Goal: Information Seeking & Learning: Check status

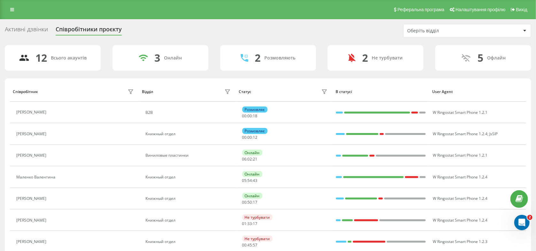
click at [25, 25] on div "Активні дзвінки Співробітники проєкту Оберіть відділ" at bounding box center [268, 30] width 526 height 13
click at [26, 26] on div "Активні дзвінки" at bounding box center [26, 31] width 43 height 10
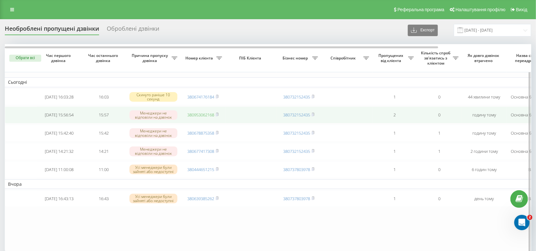
click at [195, 118] on link "380953062168" at bounding box center [200, 115] width 27 height 6
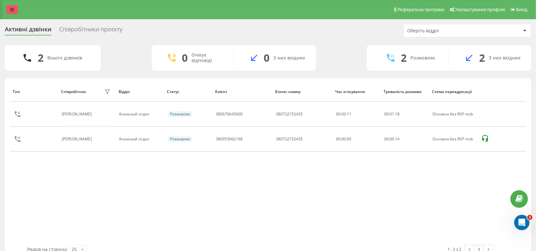
click at [13, 9] on icon at bounding box center [12, 9] width 4 height 4
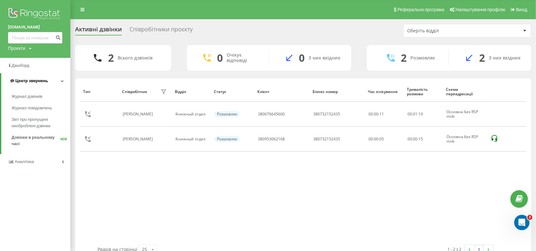
click at [21, 78] on span "Центр звернень" at bounding box center [28, 81] width 39 height 6
click at [25, 82] on span "Центр звернень" at bounding box center [30, 80] width 33 height 5
click at [25, 98] on span "Журнал дзвінків" at bounding box center [29, 96] width 34 height 6
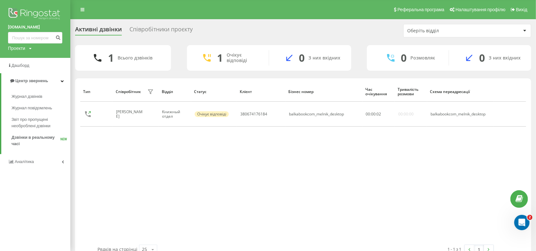
click at [151, 28] on div "Співробітники проєкту" at bounding box center [160, 31] width 63 height 10
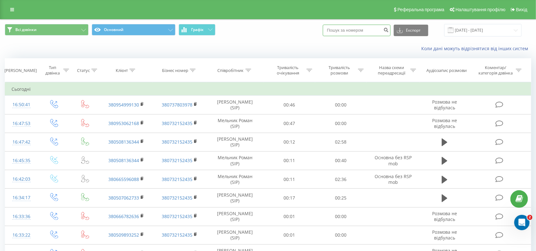
click at [373, 34] on input at bounding box center [357, 31] width 68 height 12
paste input "380676645600"
type input "380676645600"
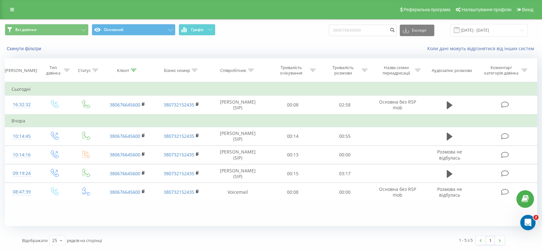
click at [386, 55] on div "Скинути фільтри Коли дані можуть відрізнятися вiд інших систем" at bounding box center [270, 48] width 541 height 15
click at [223, 54] on div "Скинути фільтри Коли дані можуть відрізнятися вiд інших систем" at bounding box center [270, 48] width 541 height 15
click at [213, 52] on div "Коли дані можуть відрізнятися вiд інших систем" at bounding box center [372, 48] width 338 height 6
drag, startPoint x: 251, startPoint y: 86, endPoint x: 275, endPoint y: 75, distance: 26.7
click at [275, 82] on div "Фільтрувати за умовою Дорівнює Введіть значення Скасувати OK Фільтрувати за умо…" at bounding box center [271, 154] width 532 height 144
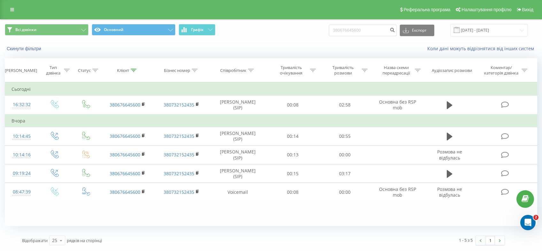
click at [301, 49] on div "Коли дані можуть відрізнятися вiд інших систем" at bounding box center [372, 48] width 338 height 6
click at [360, 51] on div "Коли дані можуть відрізнятися вiд інших систем" at bounding box center [372, 48] width 338 height 6
click at [288, 46] on div "Коли дані можуть відрізнятися вiд інших систем" at bounding box center [372, 48] width 338 height 6
click at [326, 47] on div "Коли дані можуть відрізнятися вiд інших систем" at bounding box center [372, 48] width 338 height 6
click at [328, 47] on div "Коли дані можуть відрізнятися вiд інших систем" at bounding box center [372, 48] width 338 height 6
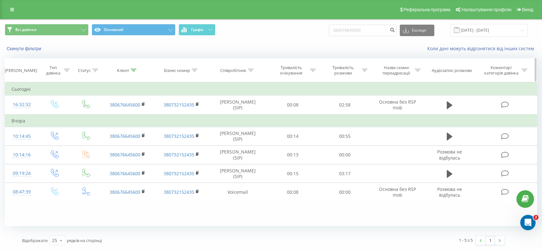
click at [471, 81] on th "Аудіозапис розмови" at bounding box center [450, 70] width 50 height 24
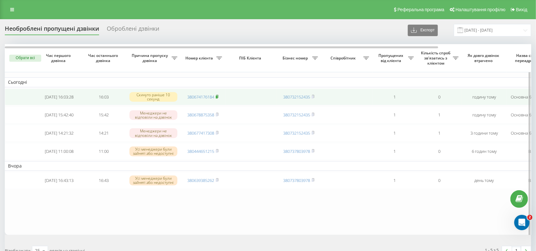
click at [218, 98] on rect at bounding box center [217, 97] width 2 height 3
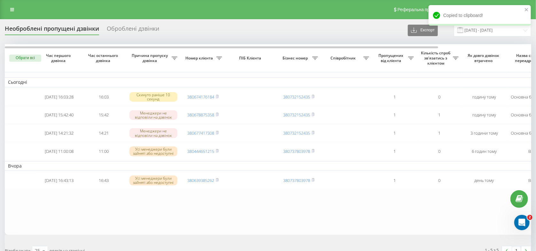
click at [294, 37] on div "Необроблені пропущені дзвінки Оброблені дзвінки Експорт .csv .xlsx 20.08.2025 -…" at bounding box center [268, 142] width 526 height 236
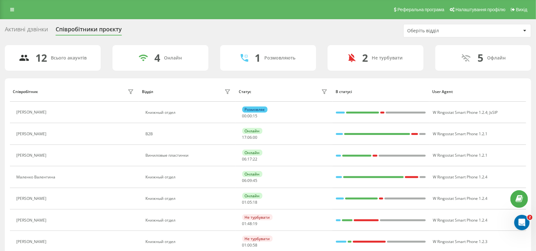
click at [52, 111] on icon at bounding box center [53, 112] width 5 height 5
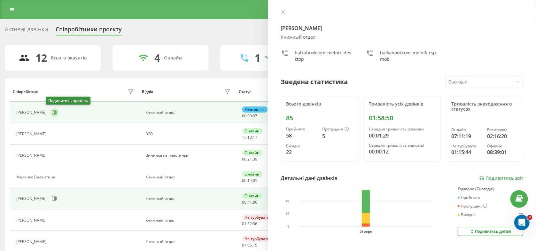
click at [52, 115] on icon at bounding box center [54, 112] width 5 height 5
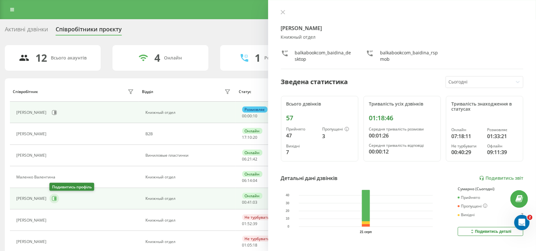
click at [57, 197] on icon at bounding box center [54, 198] width 5 height 5
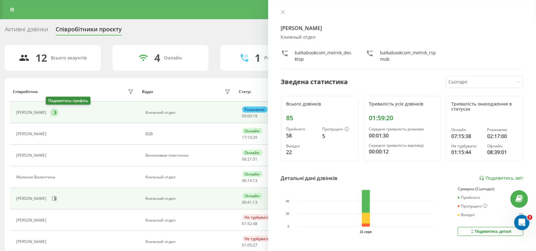
click at [50, 115] on button at bounding box center [55, 113] width 10 height 10
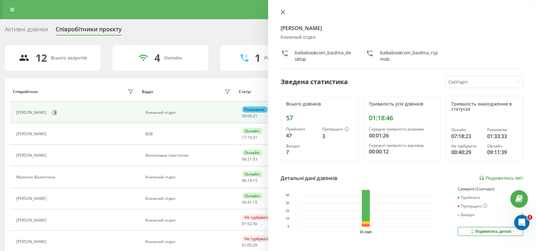
click at [283, 9] on div "Байдина Вера Книжный отдел balkabookcom_baidina_desktop balkabookcom_baidina_rs…" at bounding box center [402, 125] width 268 height 251
click at [282, 12] on icon at bounding box center [283, 12] width 4 height 4
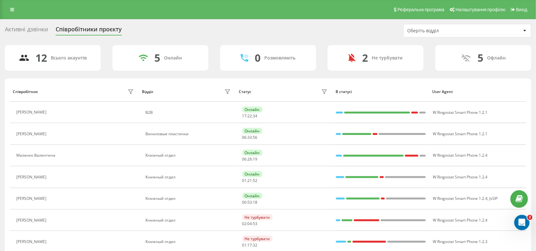
click at [24, 31] on div "Активні дзвінки" at bounding box center [26, 31] width 43 height 10
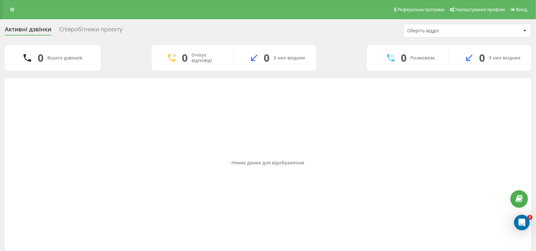
click at [74, 31] on div "Співробітники проєкту" at bounding box center [90, 31] width 63 height 10
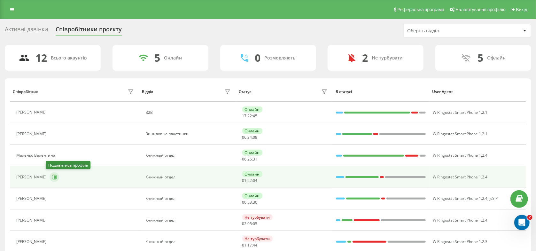
click at [54, 176] on icon at bounding box center [55, 176] width 2 height 3
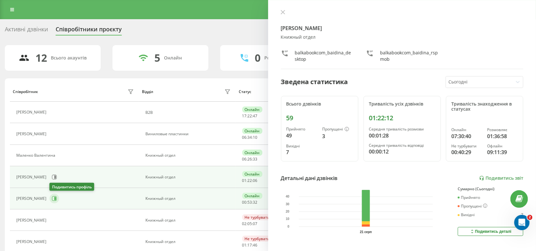
click at [53, 197] on icon at bounding box center [54, 198] width 5 height 5
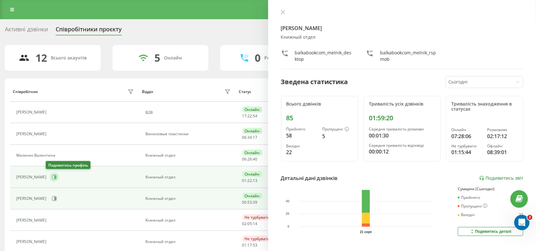
click at [54, 179] on button at bounding box center [55, 177] width 10 height 10
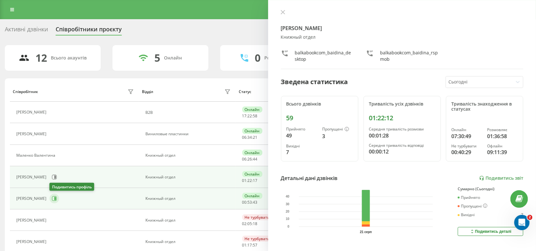
click at [53, 198] on icon at bounding box center [54, 198] width 5 height 5
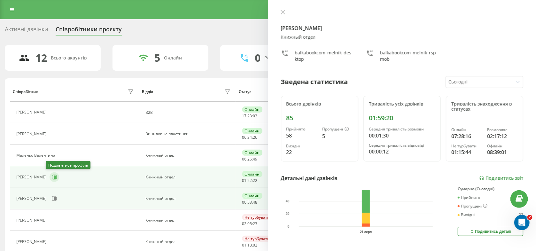
click at [52, 175] on icon at bounding box center [54, 176] width 5 height 5
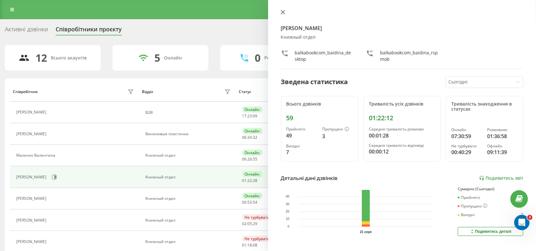
click at [282, 11] on icon at bounding box center [283, 12] width 4 height 4
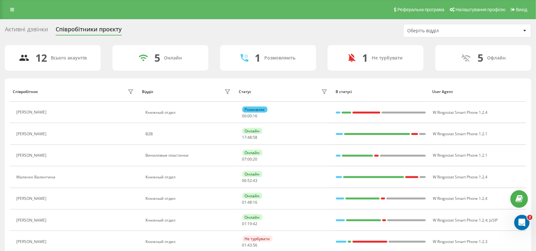
click at [32, 29] on div "Активні дзвінки" at bounding box center [26, 31] width 43 height 10
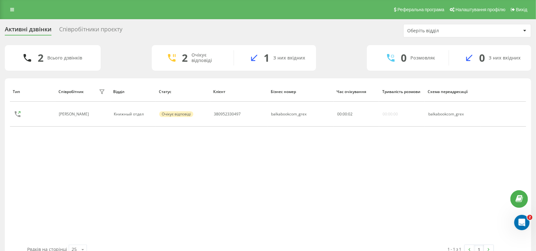
click at [94, 30] on div "Співробітники проєкту" at bounding box center [90, 31] width 63 height 10
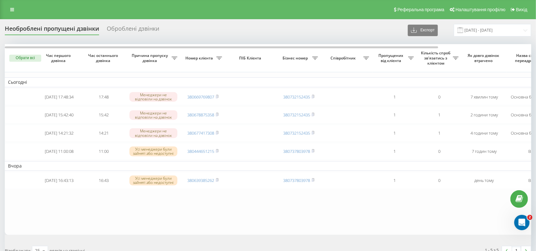
click at [119, 31] on div "Оброблені дзвінки" at bounding box center [133, 30] width 52 height 10
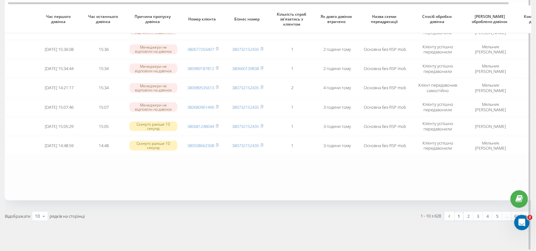
scroll to position [129, 0]
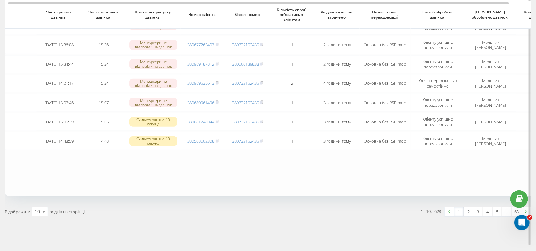
click at [43, 212] on icon at bounding box center [44, 211] width 10 height 12
click at [42, 203] on span "100" at bounding box center [39, 202] width 8 height 6
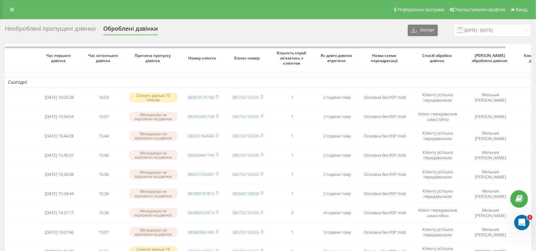
click at [62, 33] on div "Необроблені пропущені дзвінки" at bounding box center [50, 30] width 91 height 10
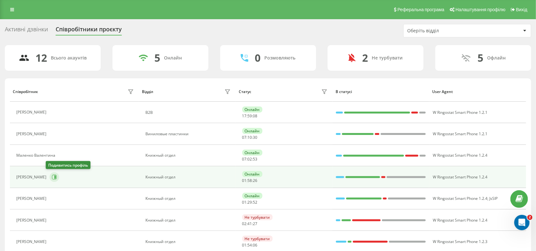
click at [53, 179] on button at bounding box center [55, 177] width 10 height 10
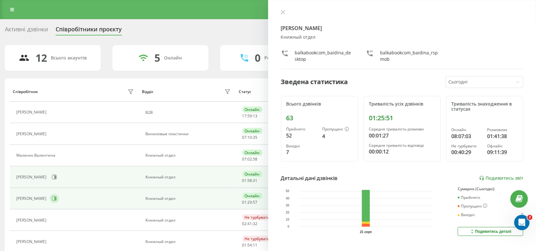
click at [52, 197] on icon at bounding box center [54, 198] width 5 height 5
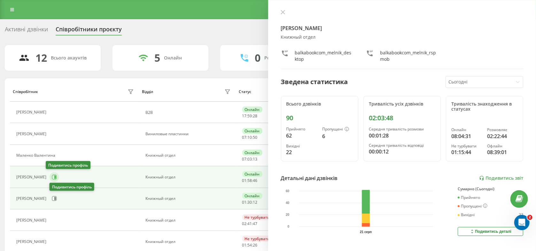
click at [54, 177] on icon at bounding box center [55, 176] width 2 height 3
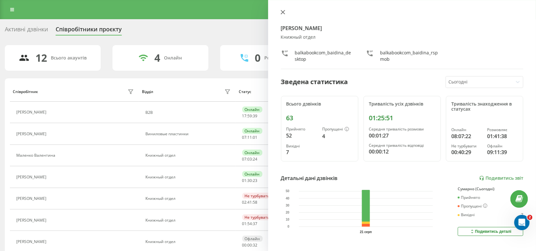
click at [281, 15] on button at bounding box center [283, 13] width 8 height 6
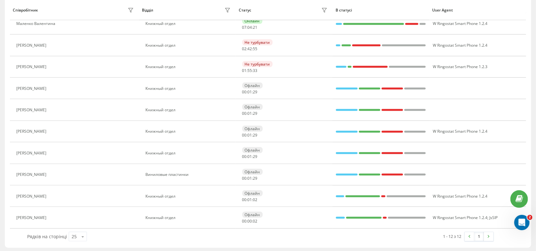
scroll to position [132, 0]
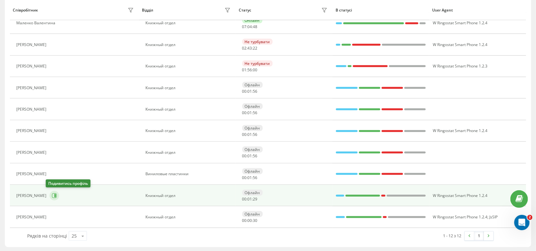
click at [52, 193] on icon at bounding box center [54, 195] width 5 height 5
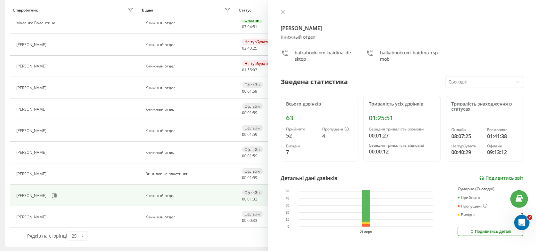
click at [505, 178] on link "Подивитись звіт" at bounding box center [501, 177] width 44 height 5
